Goal: Task Accomplishment & Management: Manage account settings

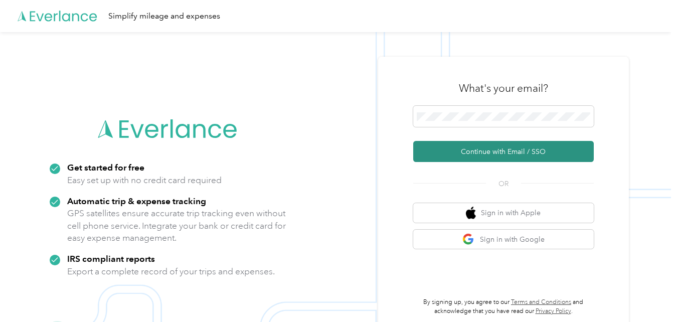
click at [462, 148] on button "Continue with Email / SSO" at bounding box center [503, 151] width 181 height 21
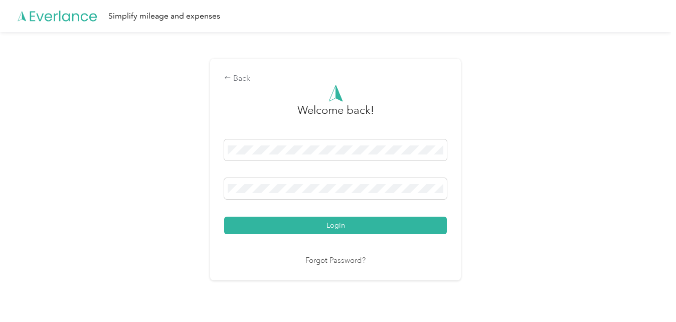
click at [284, 223] on button "Login" at bounding box center [335, 226] width 223 height 18
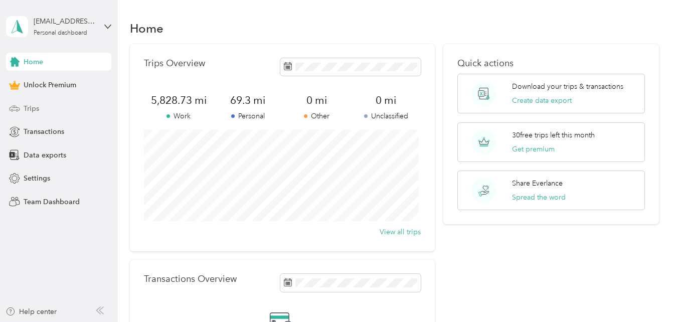
click at [35, 105] on span "Trips" at bounding box center [32, 108] width 16 height 11
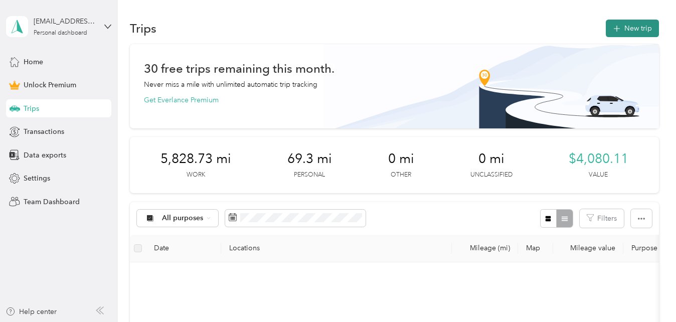
click at [630, 29] on button "New trip" at bounding box center [632, 29] width 53 height 18
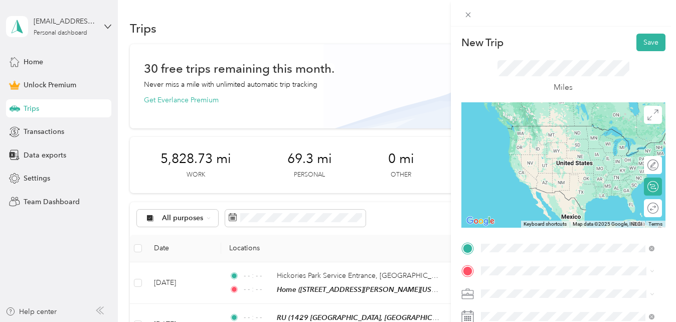
click at [521, 136] on div "Home [STREET_ADDRESS][PERSON_NAME][US_STATE]" at bounding box center [574, 141] width 151 height 32
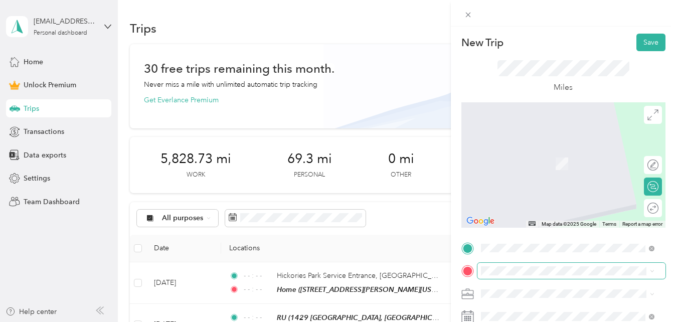
click at [486, 278] on span at bounding box center [571, 271] width 188 height 16
click at [584, 167] on div "TC [STREET_ADDRESS][US_STATE]" at bounding box center [549, 156] width 100 height 21
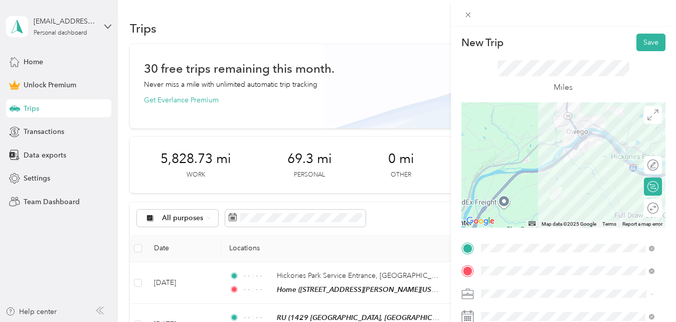
click at [518, 187] on span "counseling session" at bounding box center [514, 186] width 60 height 9
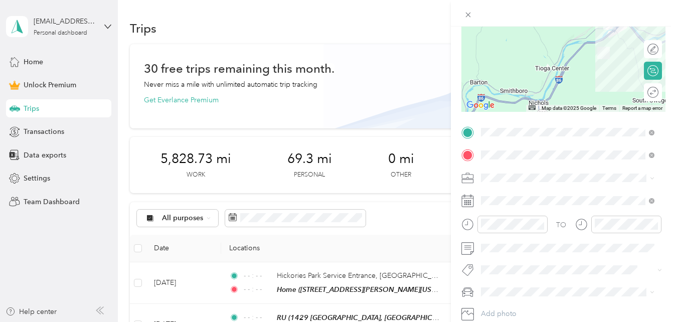
scroll to position [116, 0]
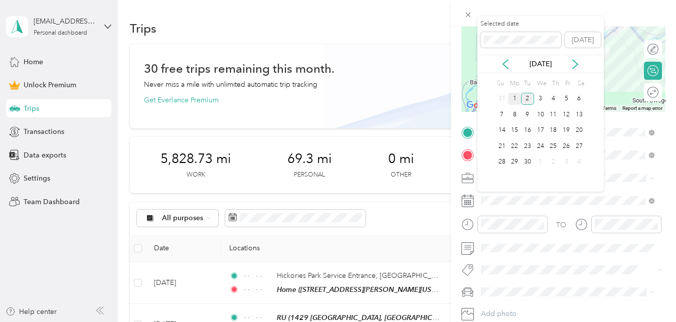
click at [517, 94] on div "1" at bounding box center [514, 99] width 13 height 13
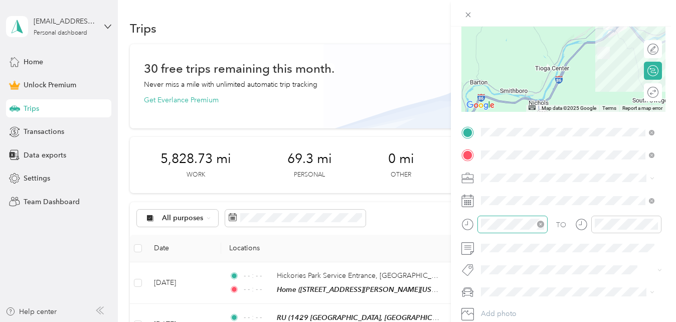
click at [541, 226] on icon "close-circle" at bounding box center [540, 224] width 7 height 7
click at [653, 225] on icon "close-circle" at bounding box center [654, 224] width 7 height 7
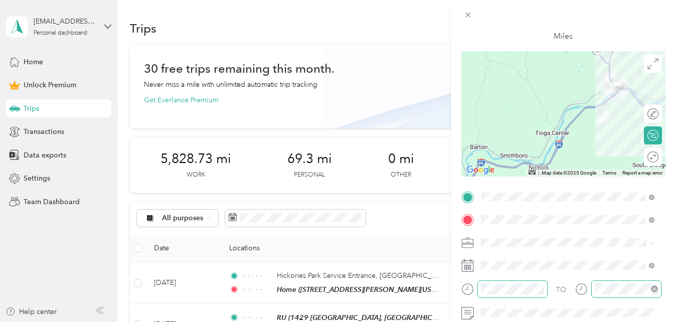
scroll to position [0, 0]
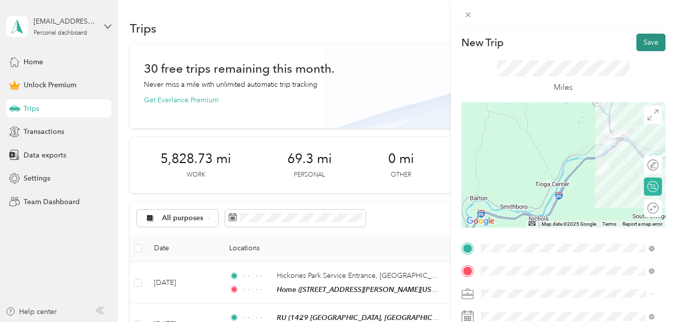
click at [645, 36] on button "Save" at bounding box center [650, 43] width 29 height 18
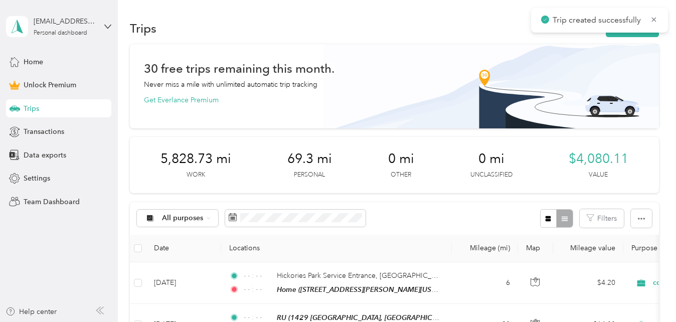
click at [645, 37] on button "New trip" at bounding box center [632, 29] width 53 height 18
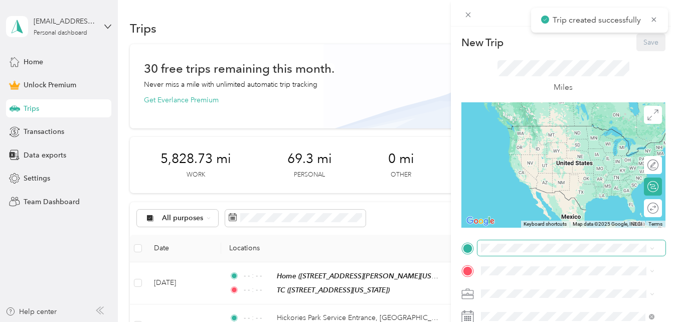
click at [497, 254] on span at bounding box center [571, 248] width 188 height 16
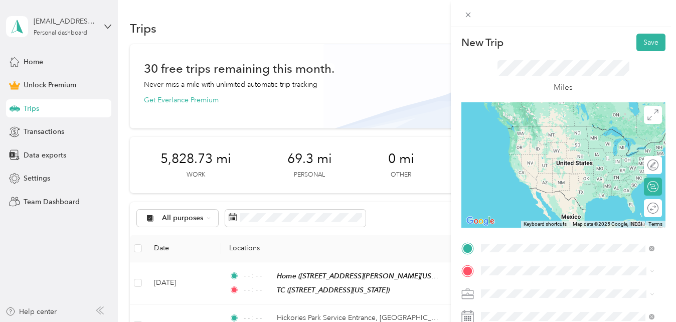
click at [510, 140] on span "[STREET_ADDRESS][US_STATE]" at bounding box center [549, 140] width 100 height 9
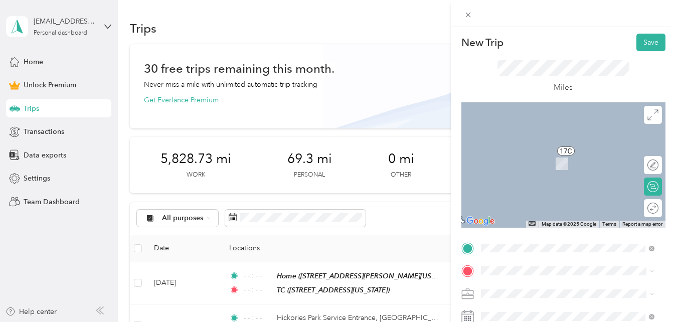
click at [521, 170] on span "[STREET_ADDRESS][US_STATE][PERSON_NAME][US_STATE]" at bounding box center [549, 167] width 100 height 19
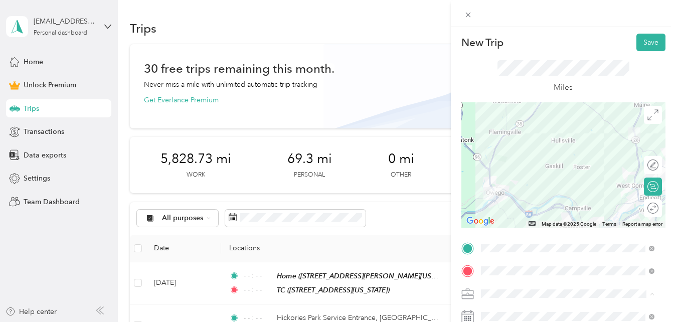
click at [509, 190] on span "counseling session" at bounding box center [514, 188] width 60 height 9
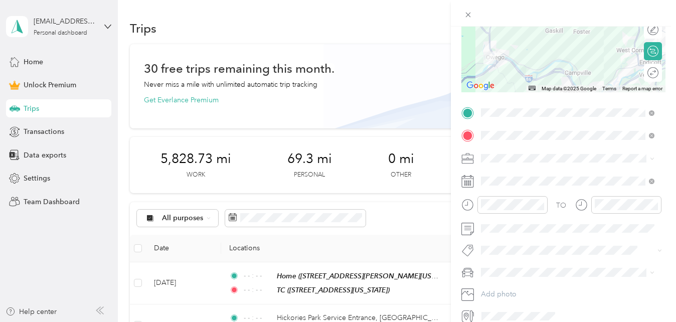
scroll to position [182, 0]
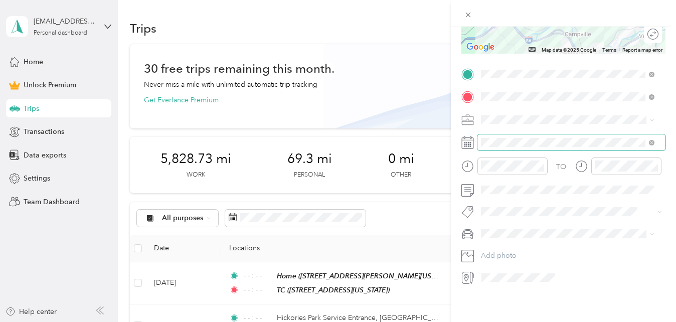
click at [516, 134] on span at bounding box center [571, 142] width 188 height 16
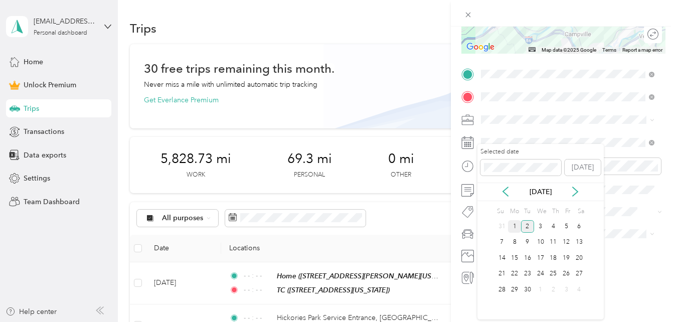
click at [511, 228] on div "1" at bounding box center [514, 226] width 13 height 13
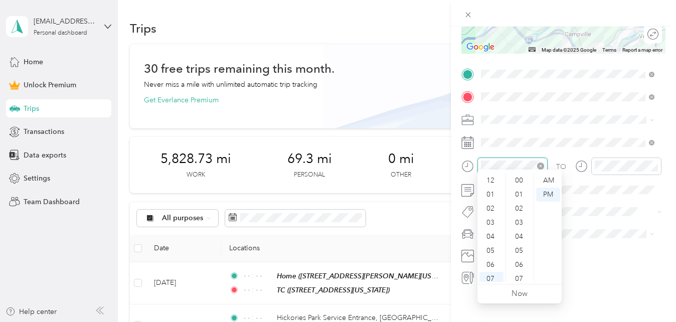
scroll to position [60, 0]
click at [544, 162] on icon "close-circle" at bounding box center [540, 165] width 7 height 7
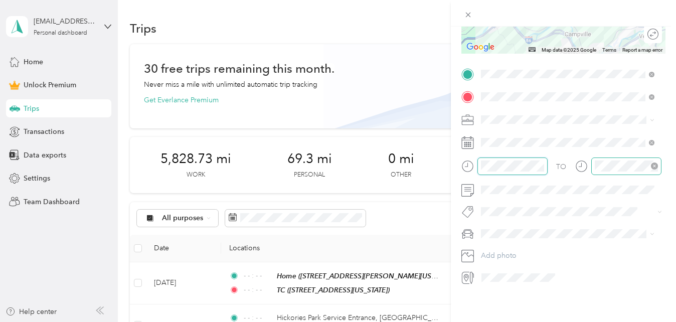
click at [651, 162] on icon "close-circle" at bounding box center [654, 165] width 7 height 7
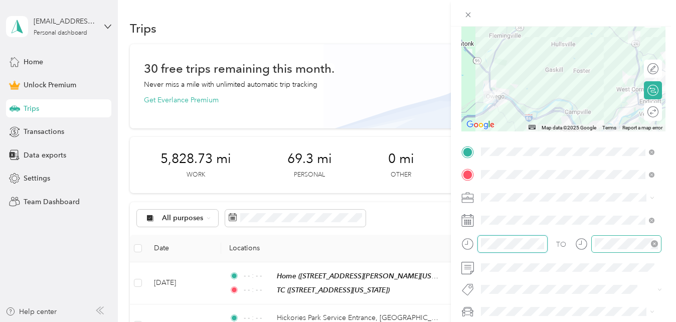
scroll to position [0, 0]
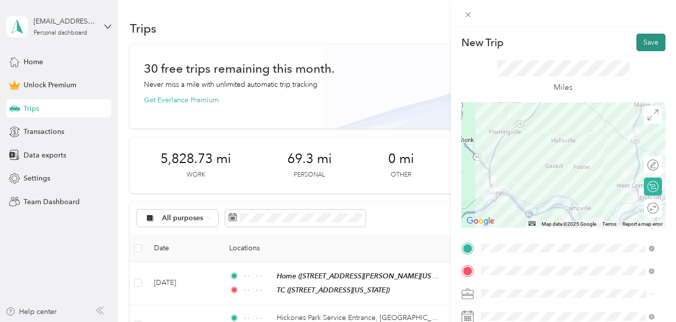
click at [649, 39] on button "Save" at bounding box center [650, 43] width 29 height 18
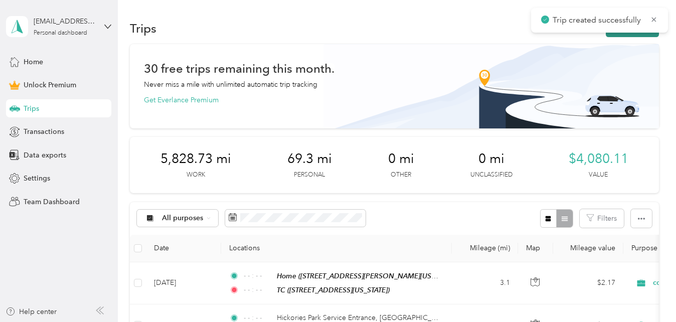
click at [637, 34] on button "New trip" at bounding box center [632, 29] width 53 height 18
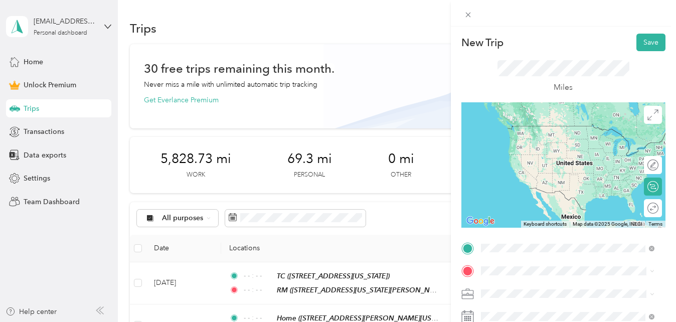
click at [537, 127] on div "RM" at bounding box center [574, 129] width 151 height 9
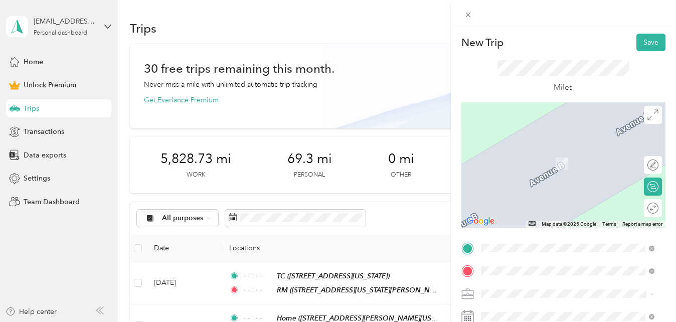
click at [527, 160] on span "[STREET_ADDRESS][US_STATE]" at bounding box center [549, 163] width 100 height 9
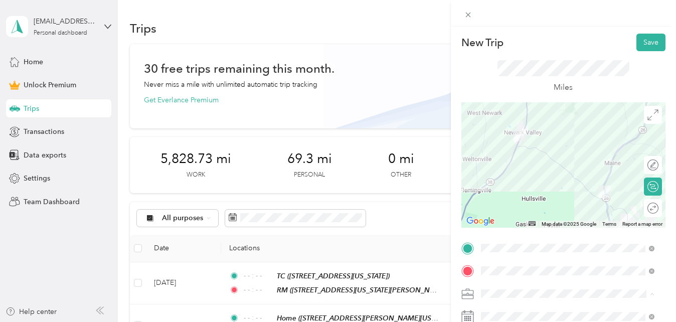
click at [523, 184] on span "counseling session" at bounding box center [514, 188] width 60 height 9
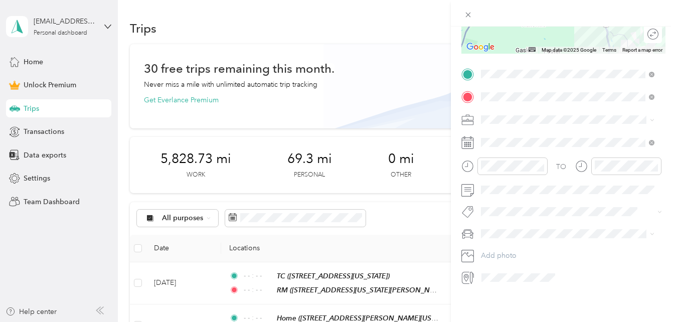
scroll to position [182, 0]
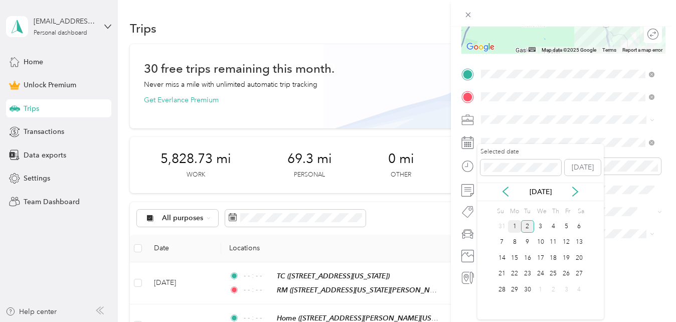
click at [511, 232] on div "1" at bounding box center [514, 226] width 13 height 13
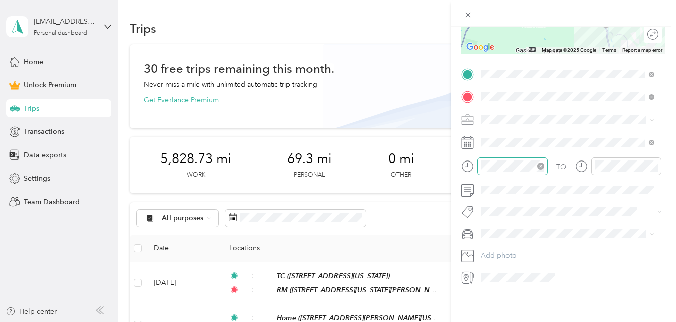
click at [545, 159] on div at bounding box center [512, 166] width 70 height 18
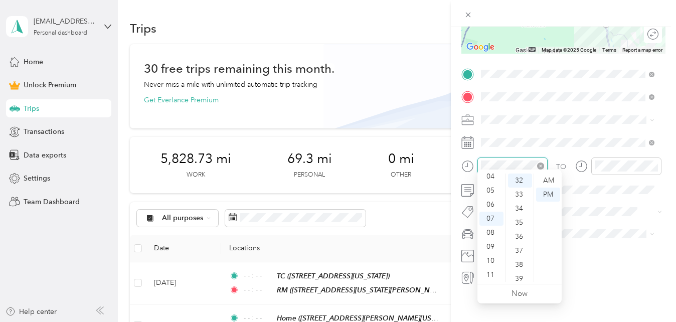
click at [540, 162] on icon "close-circle" at bounding box center [540, 165] width 7 height 7
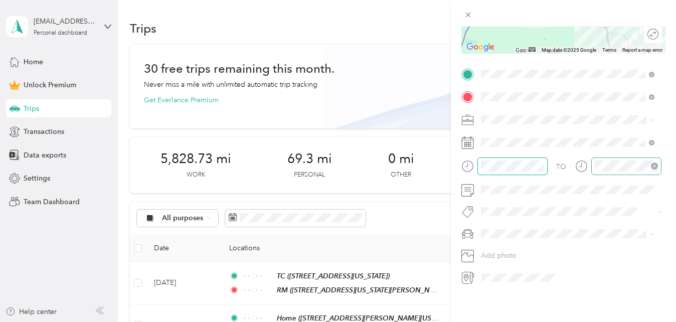
click at [654, 162] on icon "close-circle" at bounding box center [654, 165] width 7 height 7
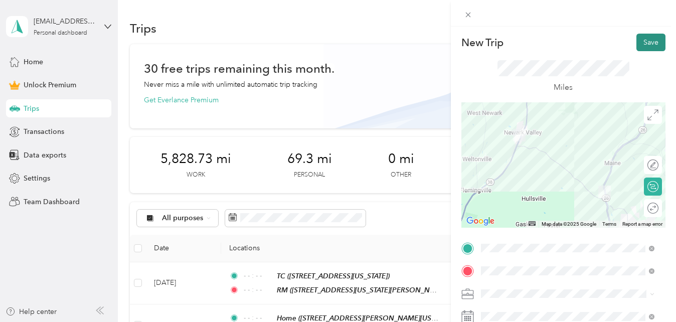
click at [645, 43] on button "Save" at bounding box center [650, 43] width 29 height 18
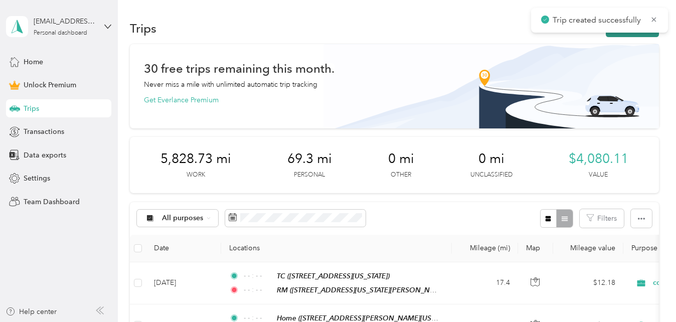
click at [640, 35] on button "New trip" at bounding box center [632, 29] width 53 height 18
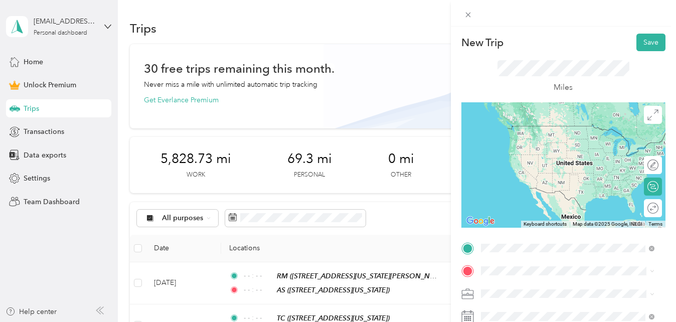
click at [533, 133] on div "AS [STREET_ADDRESS][US_STATE]" at bounding box center [549, 135] width 100 height 21
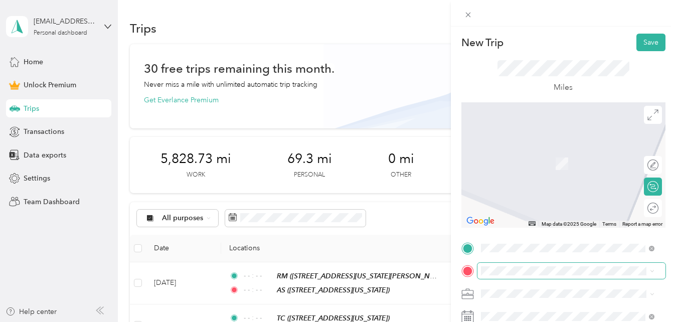
click at [520, 265] on span at bounding box center [571, 271] width 188 height 16
click at [519, 169] on div "Home [STREET_ADDRESS][PERSON_NAME][US_STATE]" at bounding box center [574, 161] width 151 height 32
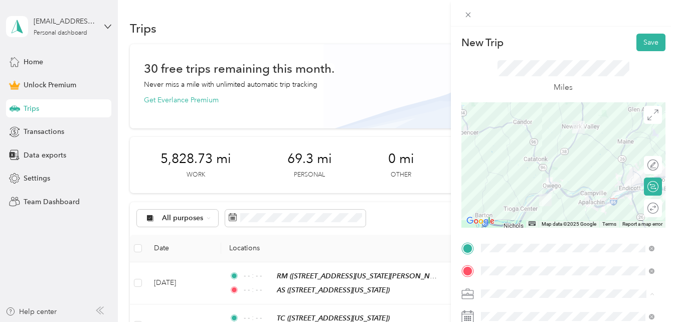
click at [510, 189] on span "counseling session" at bounding box center [514, 188] width 60 height 9
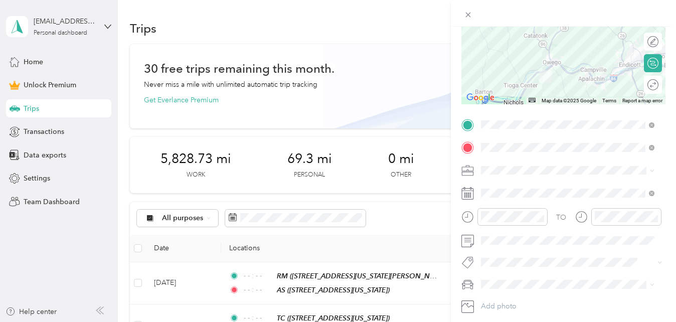
scroll to position [125, 0]
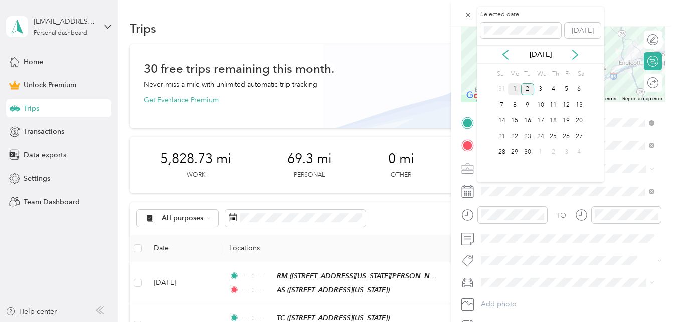
click at [516, 88] on div "1" at bounding box center [514, 89] width 13 height 13
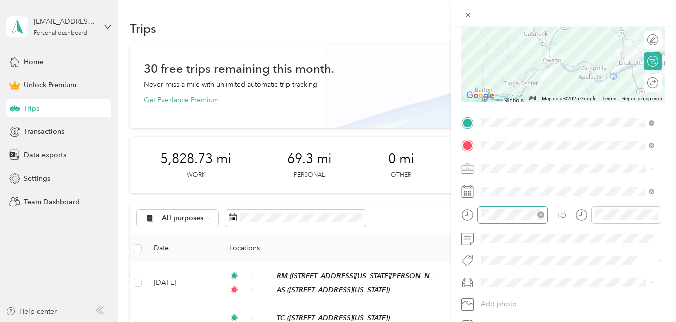
click at [540, 211] on icon "close-circle" at bounding box center [540, 214] width 7 height 7
click at [654, 215] on icon "close-circle" at bounding box center [654, 214] width 7 height 7
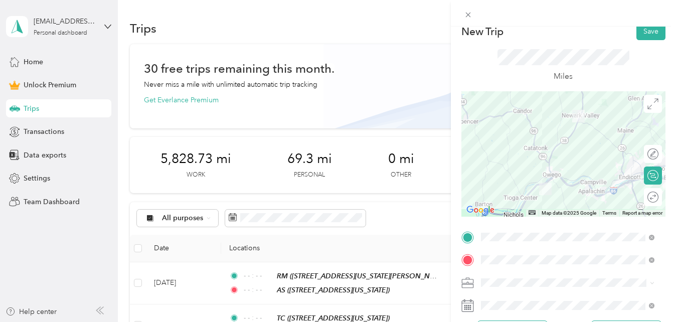
scroll to position [0, 0]
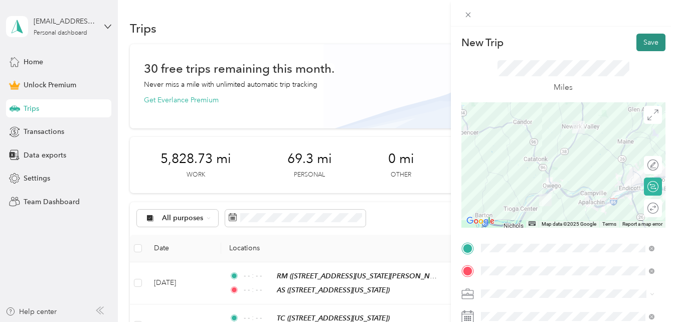
click at [648, 42] on button "Save" at bounding box center [650, 43] width 29 height 18
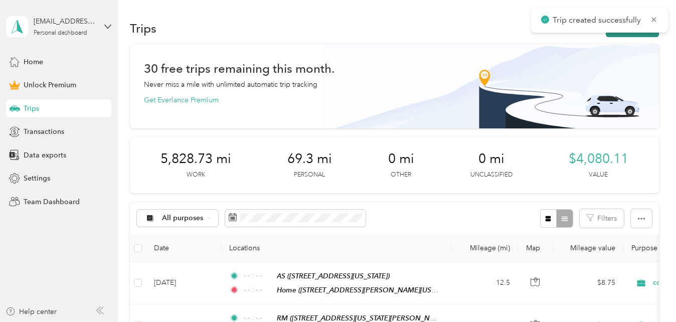
click at [622, 34] on button "New trip" at bounding box center [632, 29] width 53 height 18
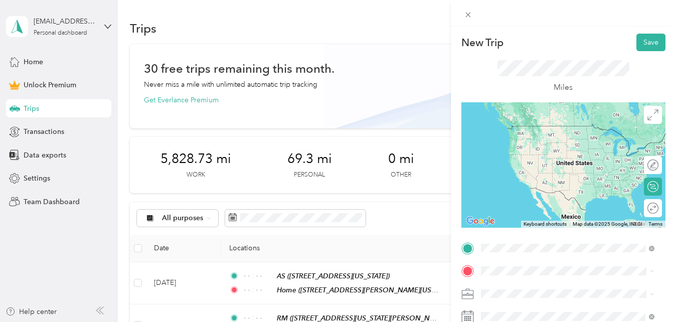
click at [524, 132] on div "Home [STREET_ADDRESS][PERSON_NAME][US_STATE]" at bounding box center [574, 141] width 151 height 32
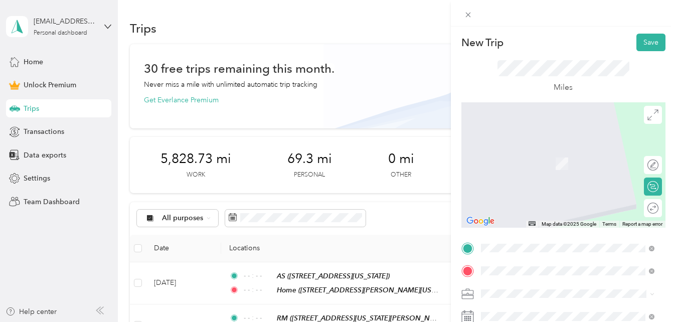
click at [524, 169] on div "RS [STREET_ADDRESS][US_STATE]" at bounding box center [549, 158] width 100 height 21
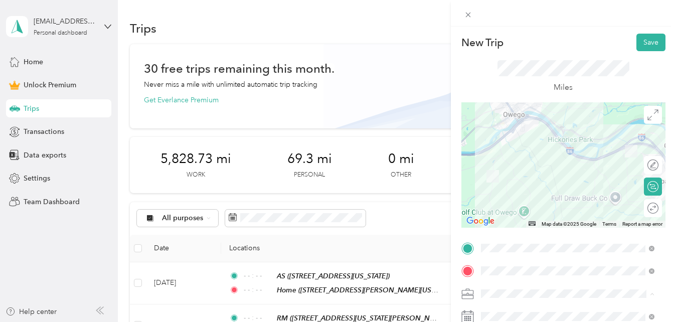
click at [505, 185] on span "counseling session" at bounding box center [514, 188] width 60 height 9
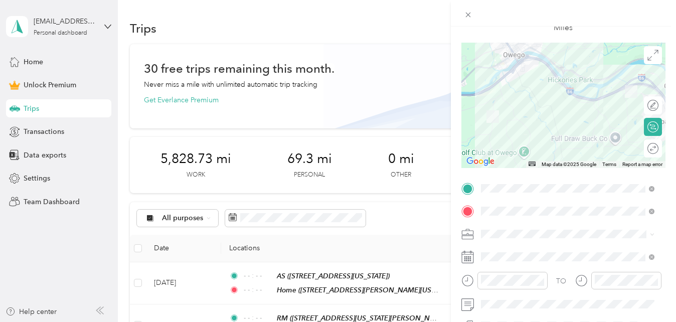
scroll to position [112, 0]
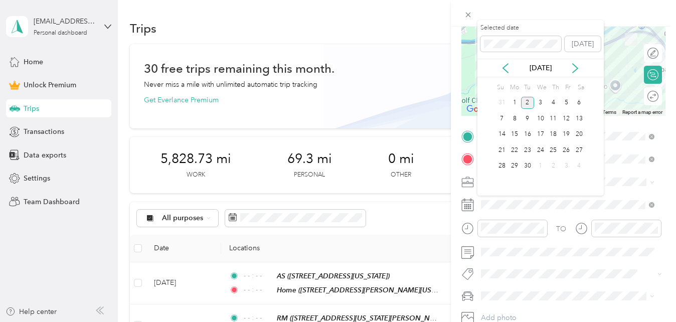
click at [528, 103] on div "2" at bounding box center [527, 103] width 13 height 13
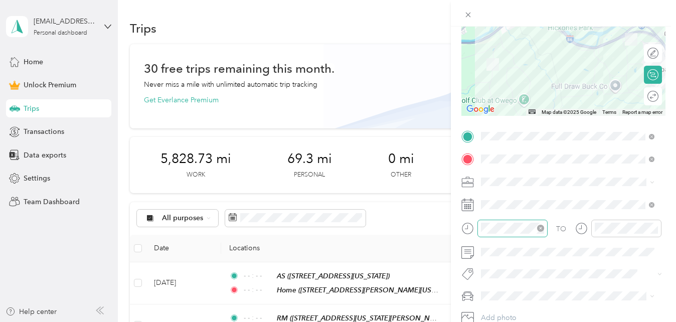
click at [543, 228] on icon "close-circle" at bounding box center [540, 228] width 7 height 7
click at [653, 227] on icon "close-circle" at bounding box center [654, 228] width 7 height 7
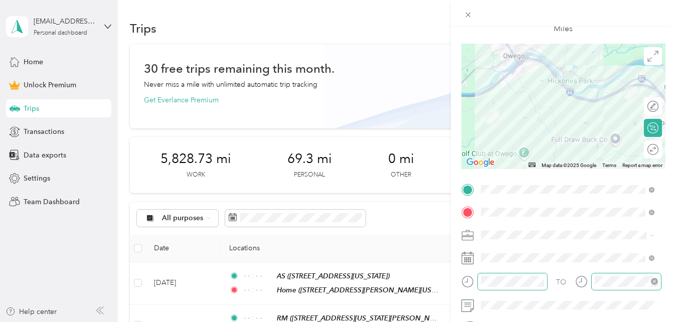
scroll to position [0, 0]
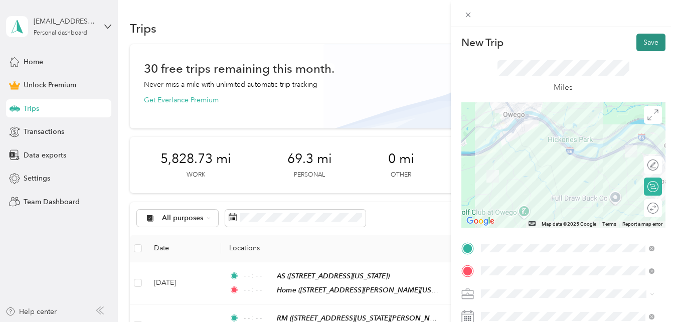
click at [651, 42] on button "Save" at bounding box center [650, 43] width 29 height 18
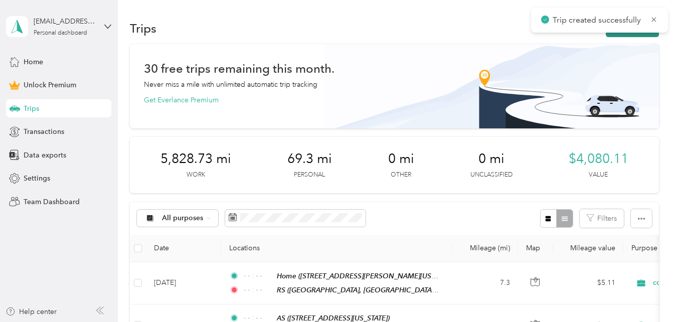
click at [645, 33] on button "New trip" at bounding box center [632, 29] width 53 height 18
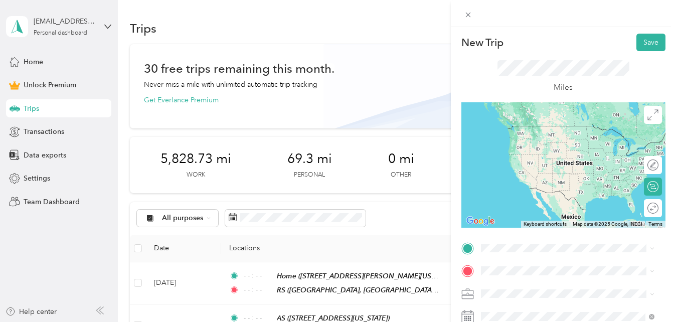
click at [571, 129] on div "RS" at bounding box center [549, 129] width 100 height 9
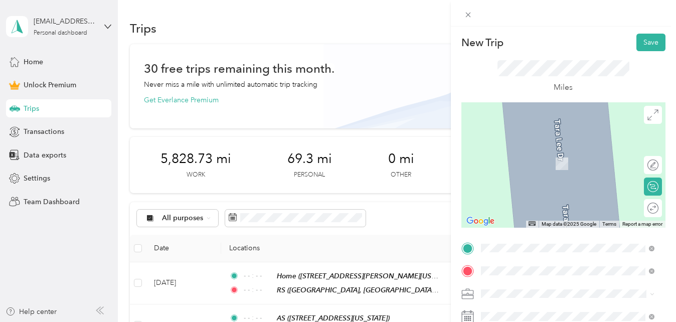
click at [534, 206] on span "[STREET_ADDRESS][PERSON_NAME][US_STATE]" at bounding box center [558, 211] width 119 height 19
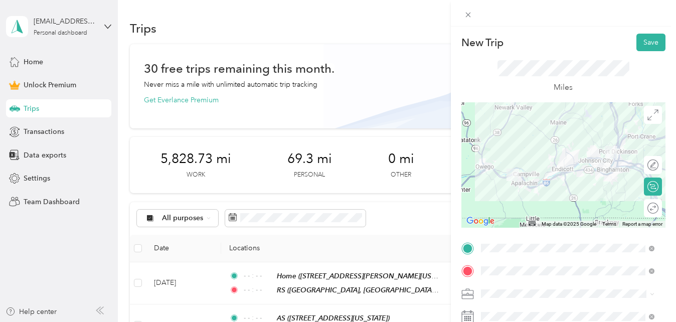
click at [531, 182] on li "counseling session" at bounding box center [567, 187] width 181 height 18
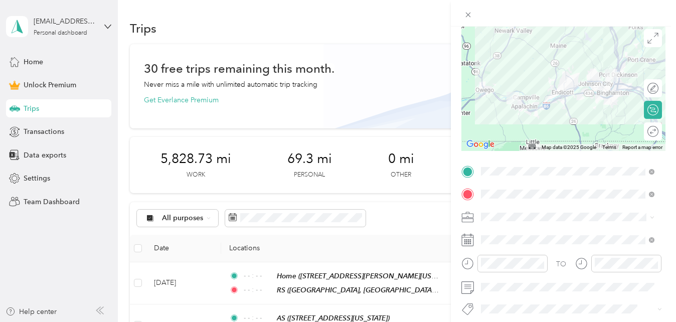
scroll to position [79, 0]
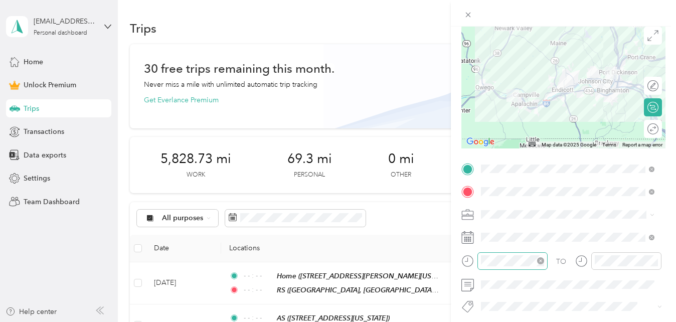
click at [543, 263] on icon "close-circle" at bounding box center [540, 260] width 7 height 7
click at [653, 262] on icon "close-circle" at bounding box center [654, 260] width 7 height 7
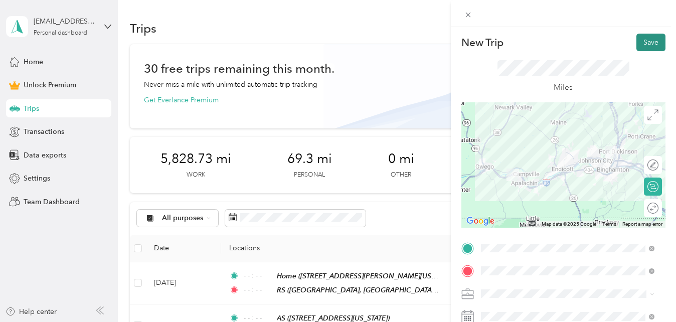
click at [650, 40] on button "Save" at bounding box center [650, 43] width 29 height 18
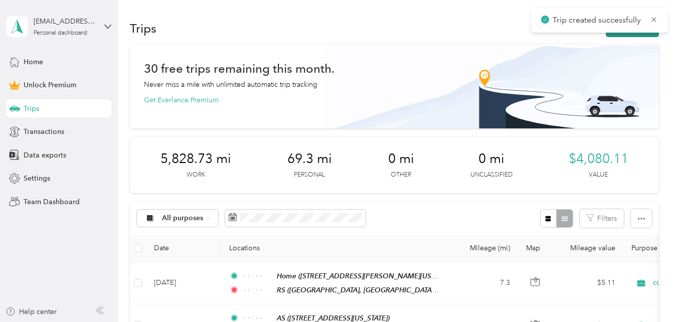
click at [640, 33] on button "New trip" at bounding box center [632, 29] width 53 height 18
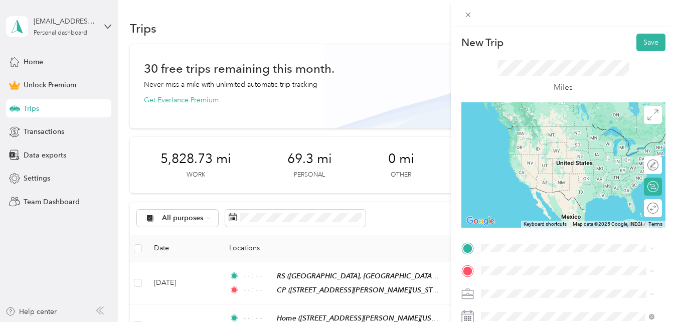
click at [513, 177] on div "CP [STREET_ADDRESS][PERSON_NAME][US_STATE]" at bounding box center [574, 182] width 151 height 32
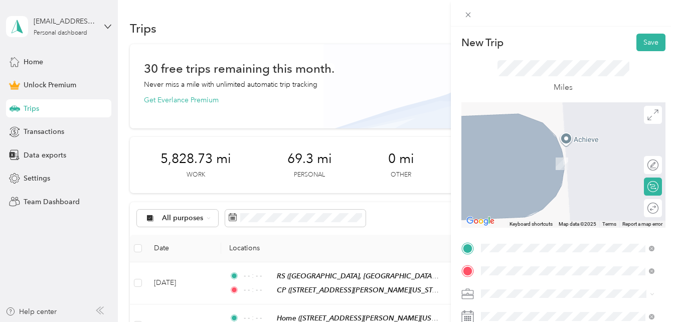
click at [591, 201] on div "JM [STREET_ADDRESS][US_STATE]" at bounding box center [549, 190] width 100 height 21
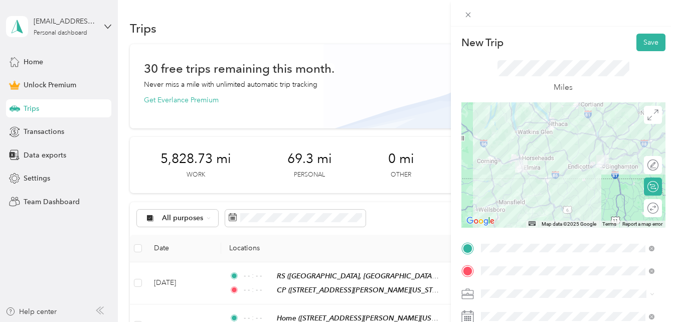
click at [510, 190] on li "counseling session" at bounding box center [567, 188] width 181 height 18
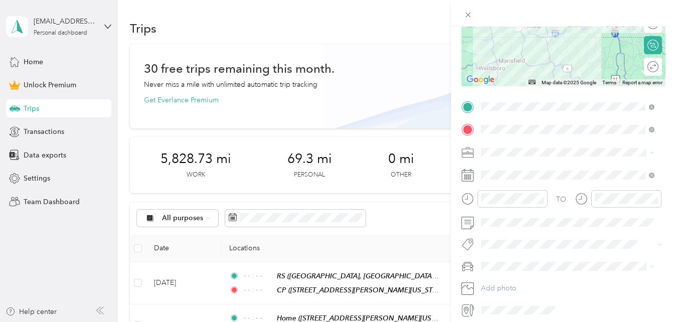
scroll to position [146, 0]
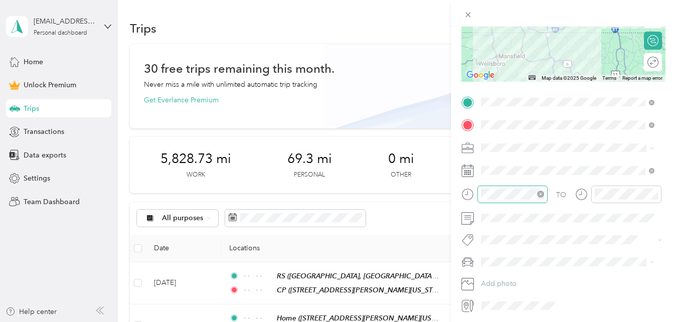
click at [542, 194] on icon "close-circle" at bounding box center [540, 194] width 7 height 7
click at [652, 197] on icon "close-circle" at bounding box center [654, 194] width 7 height 7
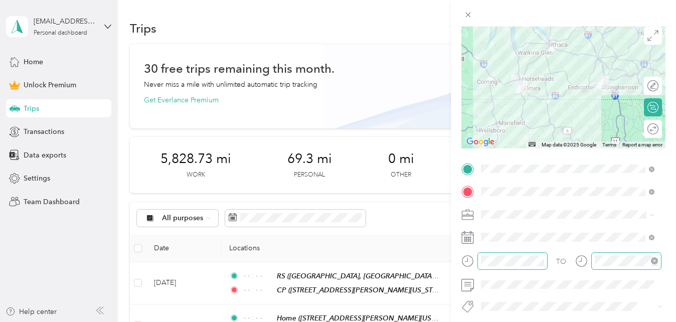
scroll to position [0, 0]
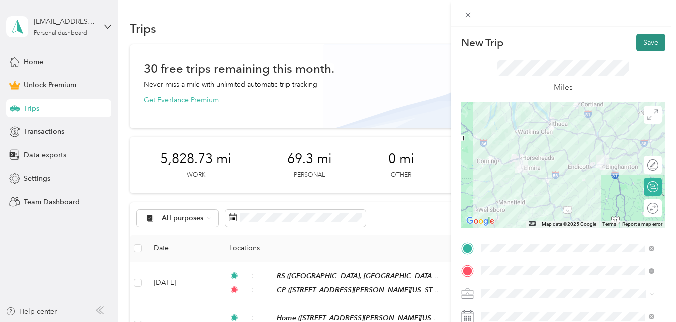
click at [651, 42] on button "Save" at bounding box center [650, 43] width 29 height 18
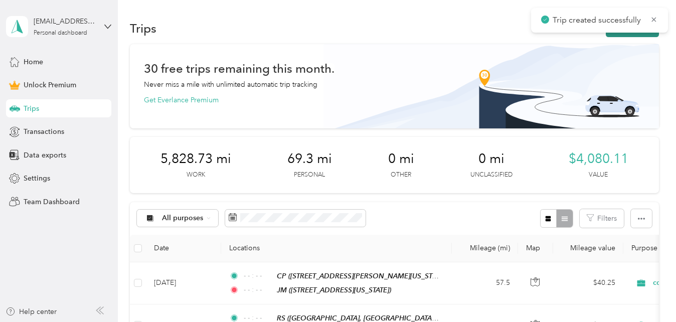
click at [637, 36] on button "New trip" at bounding box center [632, 29] width 53 height 18
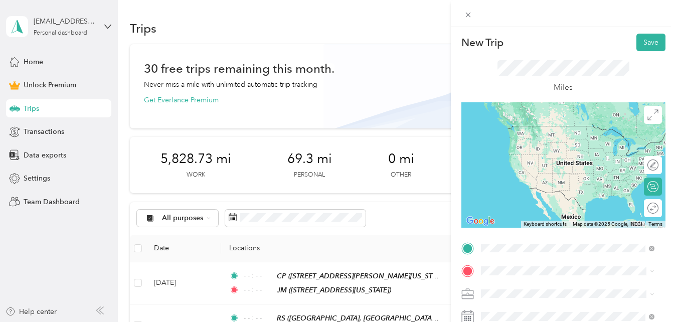
click at [526, 178] on div "JM [STREET_ADDRESS][US_STATE]" at bounding box center [549, 166] width 100 height 21
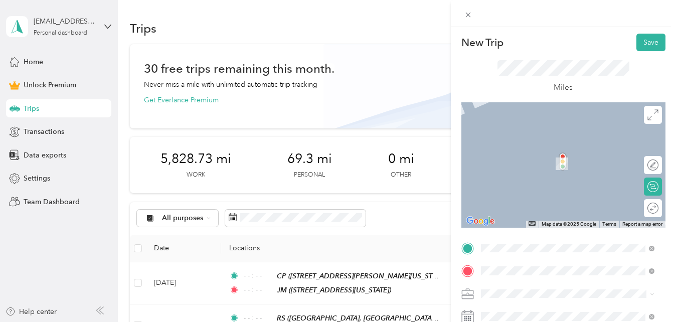
click at [562, 163] on span "[STREET_ADDRESS][PERSON_NAME][US_STATE]" at bounding box center [558, 168] width 119 height 19
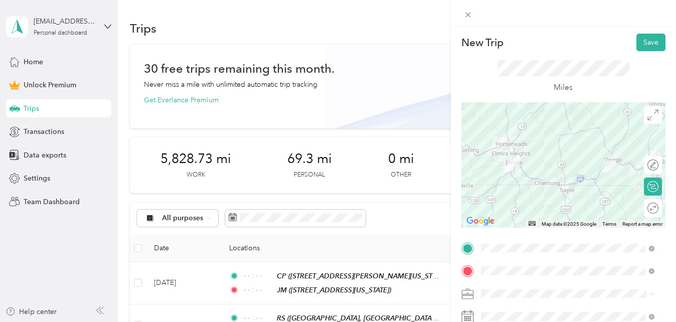
click at [518, 185] on span "counseling session" at bounding box center [514, 187] width 60 height 9
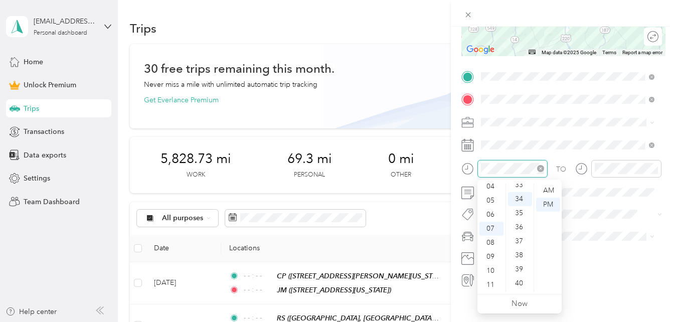
scroll to position [477, 0]
click at [541, 170] on icon "close-circle" at bounding box center [540, 168] width 7 height 7
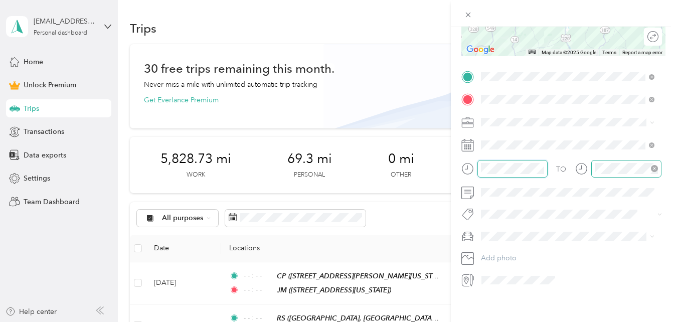
click at [655, 169] on icon "close-circle" at bounding box center [654, 168] width 7 height 7
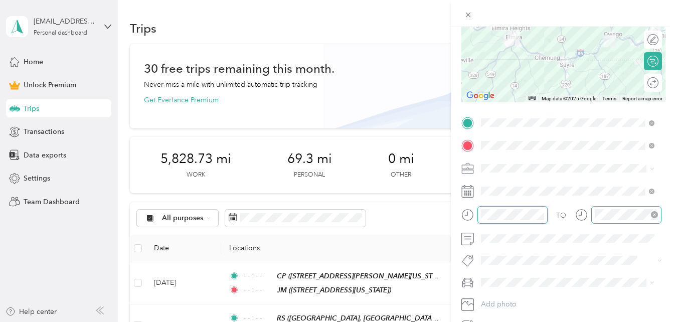
scroll to position [0, 0]
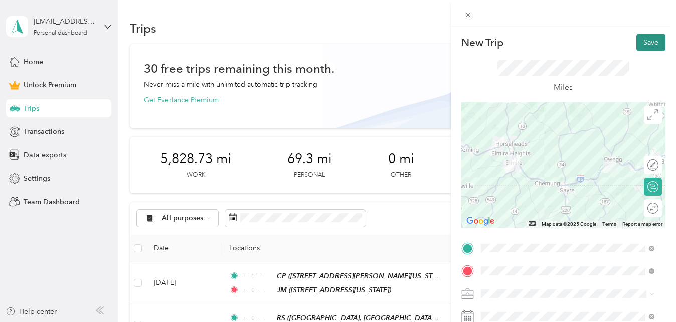
click at [646, 43] on button "Save" at bounding box center [650, 43] width 29 height 18
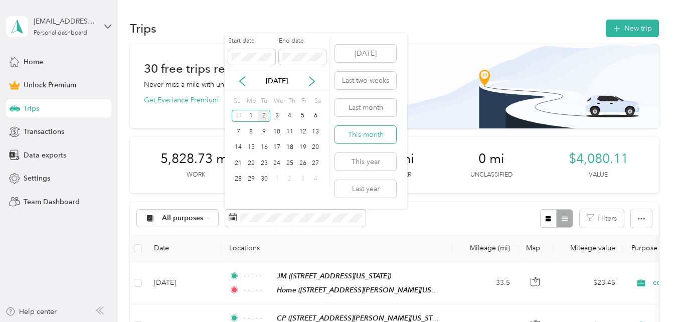
click at [364, 133] on button "This month" at bounding box center [365, 135] width 61 height 18
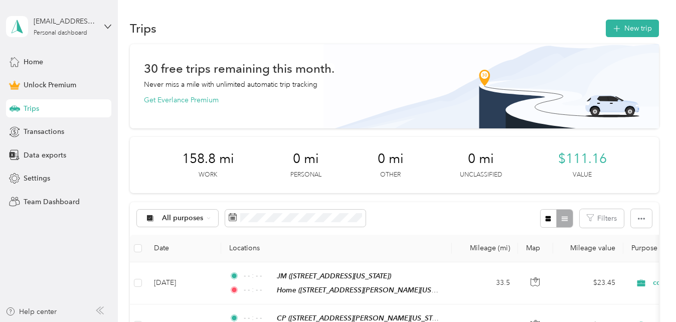
scroll to position [451, 0]
